Goal: Task Accomplishment & Management: Manage account settings

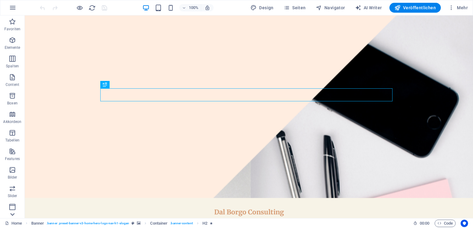
click at [15, 211] on icon at bounding box center [12, 214] width 9 height 9
click at [455, 6] on span "Mehr" at bounding box center [457, 8] width 19 height 6
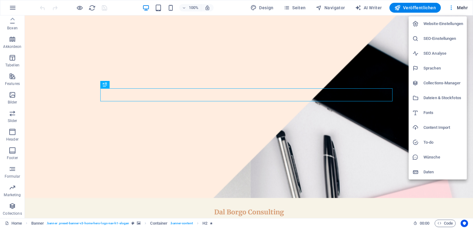
click at [439, 25] on h6 "Website-Einstellungen" at bounding box center [443, 23] width 40 height 7
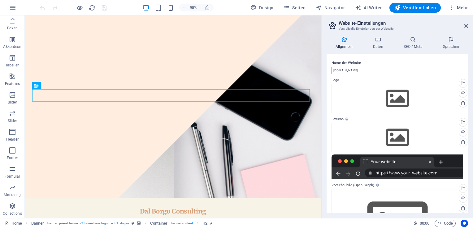
drag, startPoint x: 431, startPoint y: 88, endPoint x: 316, endPoint y: 73, distance: 115.7
click at [367, 69] on input "hosting227414.ae9c3.netcup.net" at bounding box center [396, 70] width 131 height 7
click at [375, 71] on input "hosting227414.ae9c3.netcup.net" at bounding box center [396, 70] width 131 height 7
drag, startPoint x: 384, startPoint y: 71, endPoint x: 322, endPoint y: 65, distance: 63.1
click at [322, 65] on aside "Website-Einstellungen Verwalte die Einstellungen zur Webseite Allgemein Daten S…" at bounding box center [397, 116] width 152 height 203
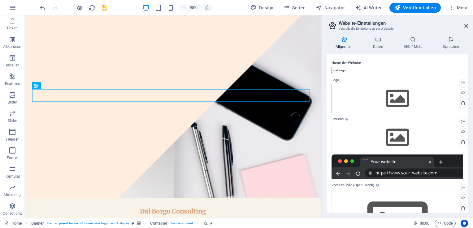
type input "dalborgo"
click at [401, 98] on div "Ziehe Dateien zum Hochladen hierher oder klicke hier, um aus Dateien oder koste…" at bounding box center [396, 98] width 131 height 29
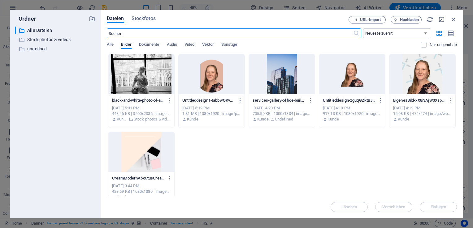
click at [148, 150] on div at bounding box center [141, 152] width 66 height 40
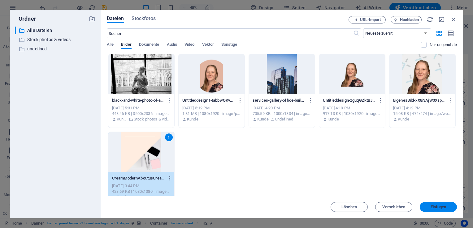
click at [449, 208] on span "Einfügen" at bounding box center [438, 207] width 32 height 4
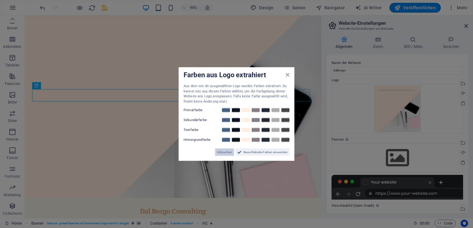
click at [225, 153] on span "Abbrechen" at bounding box center [224, 152] width 15 height 7
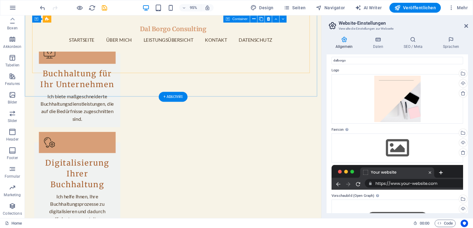
scroll to position [680, 0]
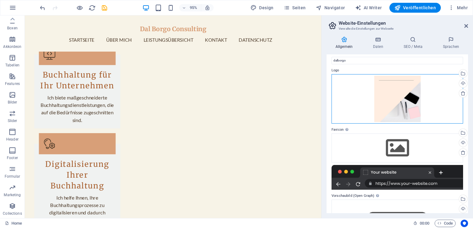
click at [414, 95] on div "Ziehe Dateien zum Hochladen hierher oder klicke hier, um aus Dateien oder koste…" at bounding box center [396, 98] width 131 height 49
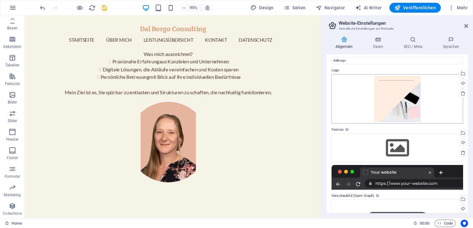
scroll to position [894, 0]
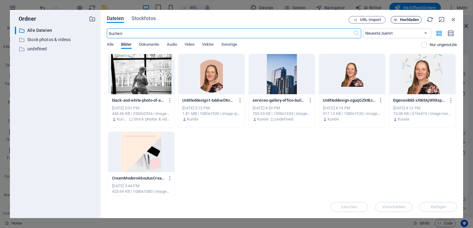
click at [413, 18] on span "Hochladen" at bounding box center [409, 20] width 19 height 4
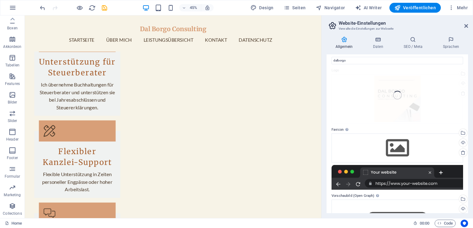
scroll to position [680, 0]
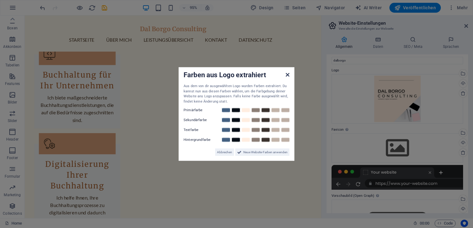
click at [288, 74] on icon at bounding box center [287, 74] width 4 height 5
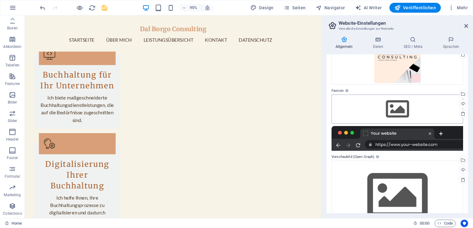
scroll to position [72, 0]
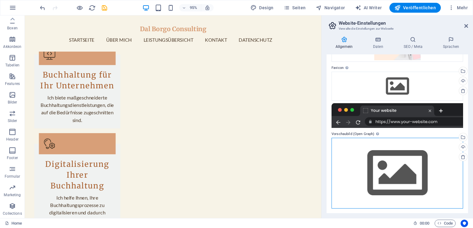
click at [390, 178] on div "Ziehe Dateien zum Hochladen hierher oder klicke hier, um aus Dateien oder koste…" at bounding box center [396, 173] width 131 height 71
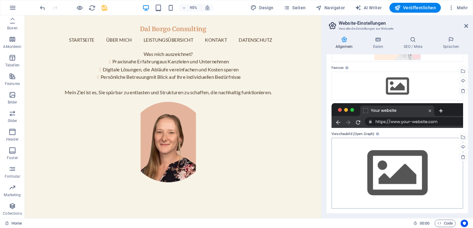
scroll to position [894, 0]
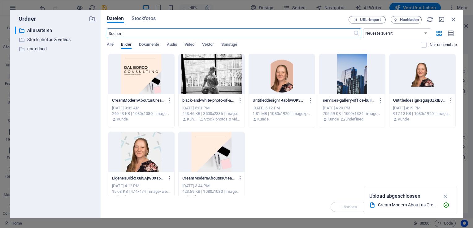
click at [150, 80] on div at bounding box center [141, 74] width 66 height 40
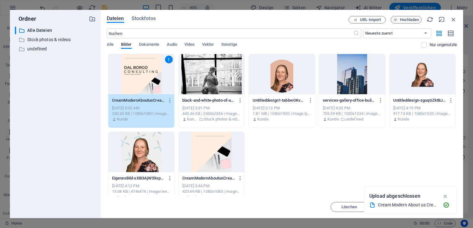
click at [147, 64] on div "1" at bounding box center [141, 74] width 66 height 40
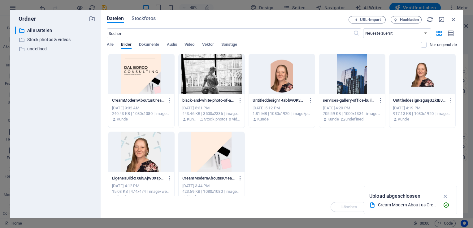
click at [147, 64] on div at bounding box center [141, 74] width 66 height 40
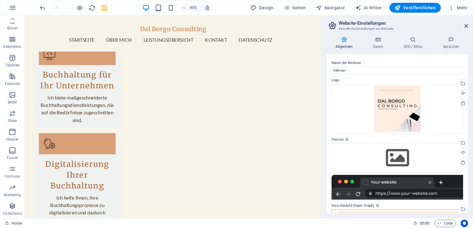
scroll to position [0, 0]
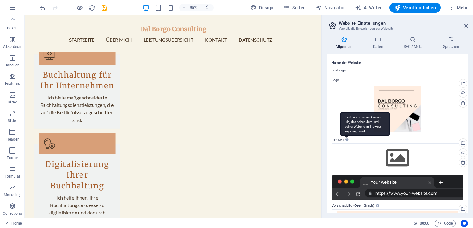
click at [346, 136] on div "Das Favicon ist ein kleines Bild, das neben dem Titel deiner Website im Browser…" at bounding box center [364, 124] width 49 height 23
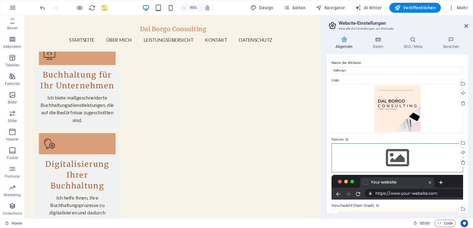
click at [417, 160] on div "Ziehe Dateien zum Hochladen hierher oder klicke hier, um aus Dateien oder koste…" at bounding box center [396, 158] width 131 height 29
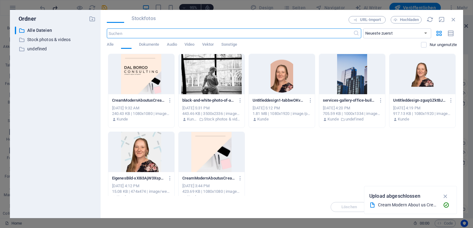
scroll to position [894, 0]
click at [138, 72] on div at bounding box center [141, 74] width 66 height 40
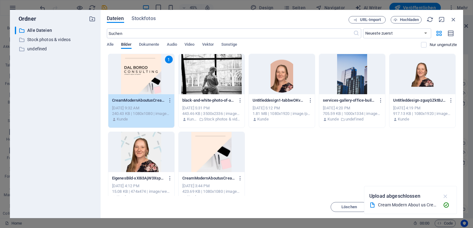
click at [445, 196] on icon "button" at bounding box center [445, 196] width 7 height 7
click at [444, 205] on span "Einfügen" at bounding box center [438, 207] width 16 height 4
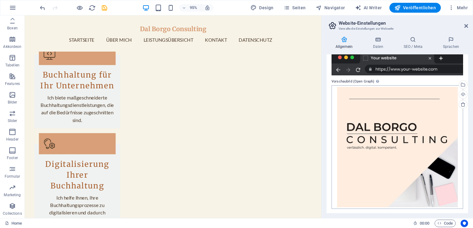
scroll to position [0, 0]
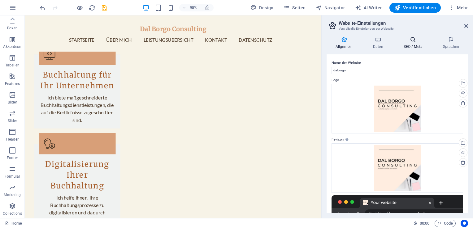
click at [407, 42] on icon at bounding box center [412, 39] width 37 height 6
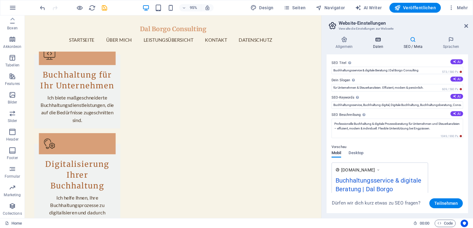
click at [384, 44] on h4 "Daten" at bounding box center [379, 42] width 31 height 13
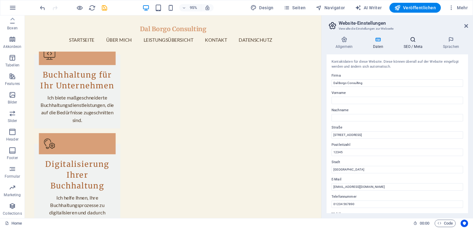
click at [409, 45] on h4 "SEO / Meta" at bounding box center [413, 42] width 39 height 13
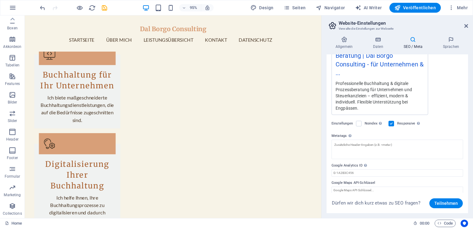
scroll to position [139, 0]
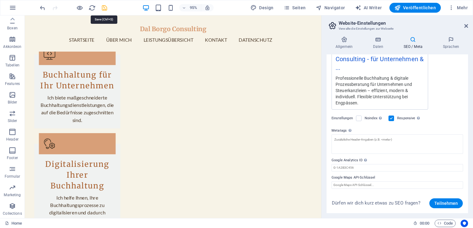
click at [104, 11] on icon "save" at bounding box center [104, 7] width 7 height 7
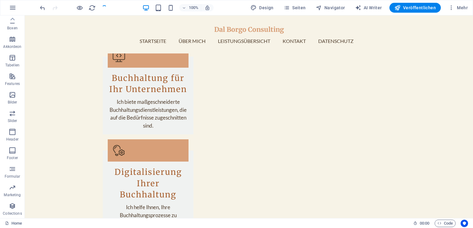
scroll to position [671, 0]
click at [454, 10] on icon "button" at bounding box center [451, 8] width 6 height 6
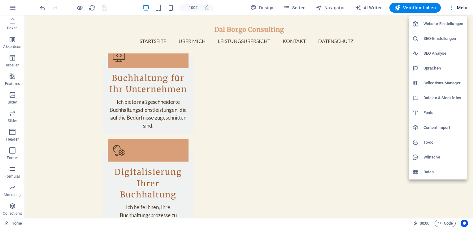
click at [435, 171] on h6 "Daten" at bounding box center [443, 172] width 40 height 7
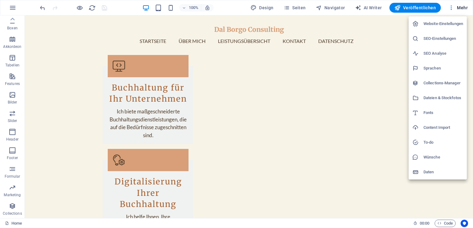
scroll to position [680, 0]
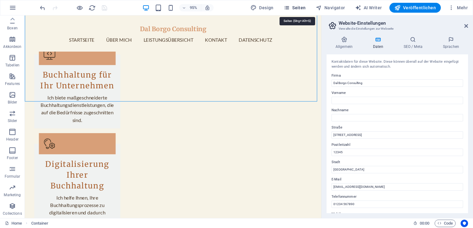
click at [299, 9] on span "Seiten" at bounding box center [294, 8] width 22 height 6
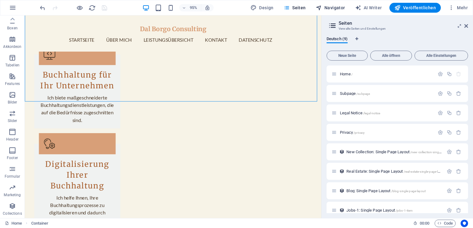
click at [327, 4] on button "Navigator" at bounding box center [330, 8] width 34 height 10
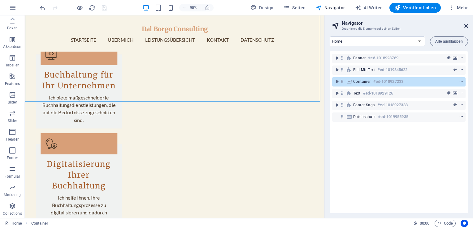
click at [467, 26] on icon at bounding box center [466, 26] width 4 height 5
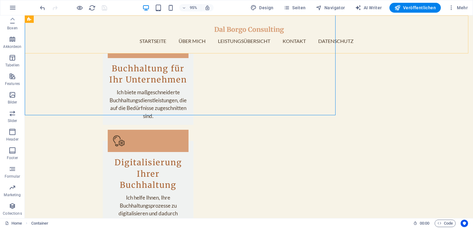
scroll to position [671, 0]
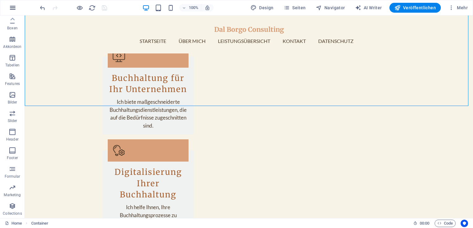
click at [15, 10] on icon "button" at bounding box center [12, 7] width 7 height 7
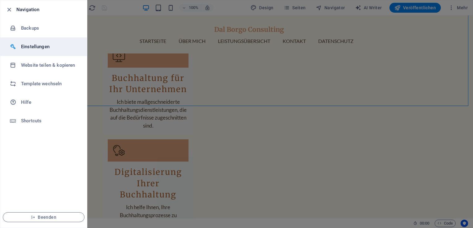
click at [31, 45] on h6 "Einstellungen" at bounding box center [49, 46] width 57 height 7
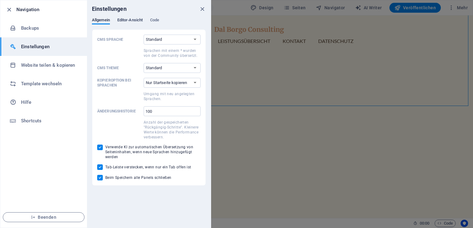
click at [137, 20] on span "Editor-Ansicht" at bounding box center [129, 20] width 25 height 9
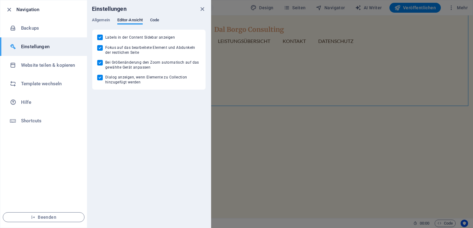
click at [151, 20] on span "Code" at bounding box center [154, 20] width 9 height 9
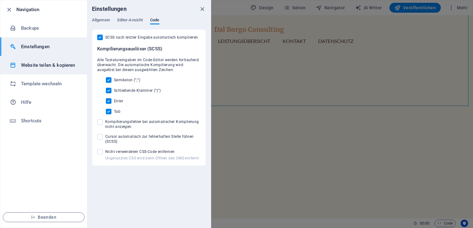
click at [45, 64] on h6 "Website teilen & kopieren" at bounding box center [49, 65] width 57 height 7
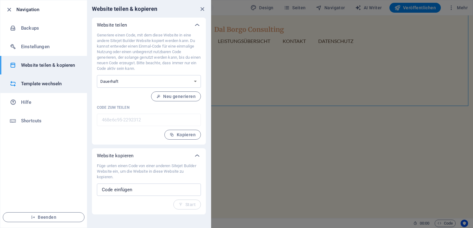
click at [33, 79] on li "Template wechseln" at bounding box center [43, 84] width 87 height 19
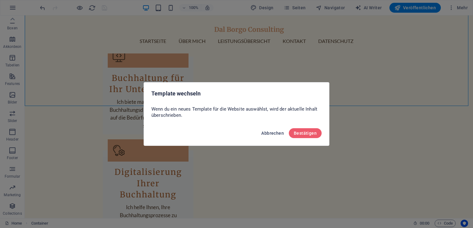
click at [275, 134] on span "Abbrechen" at bounding box center [272, 133] width 23 height 5
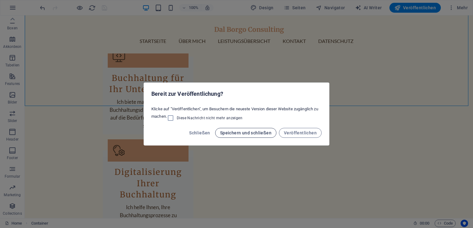
click at [270, 134] on span "Speichern und schließen" at bounding box center [245, 133] width 51 height 5
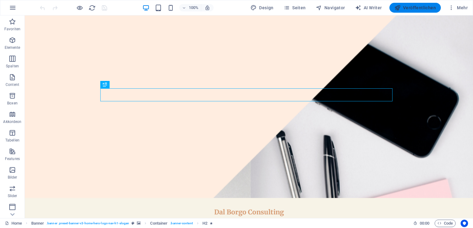
click at [419, 7] on span "Veröffentlichen" at bounding box center [414, 8] width 41 height 6
